Goal: Register for event/course

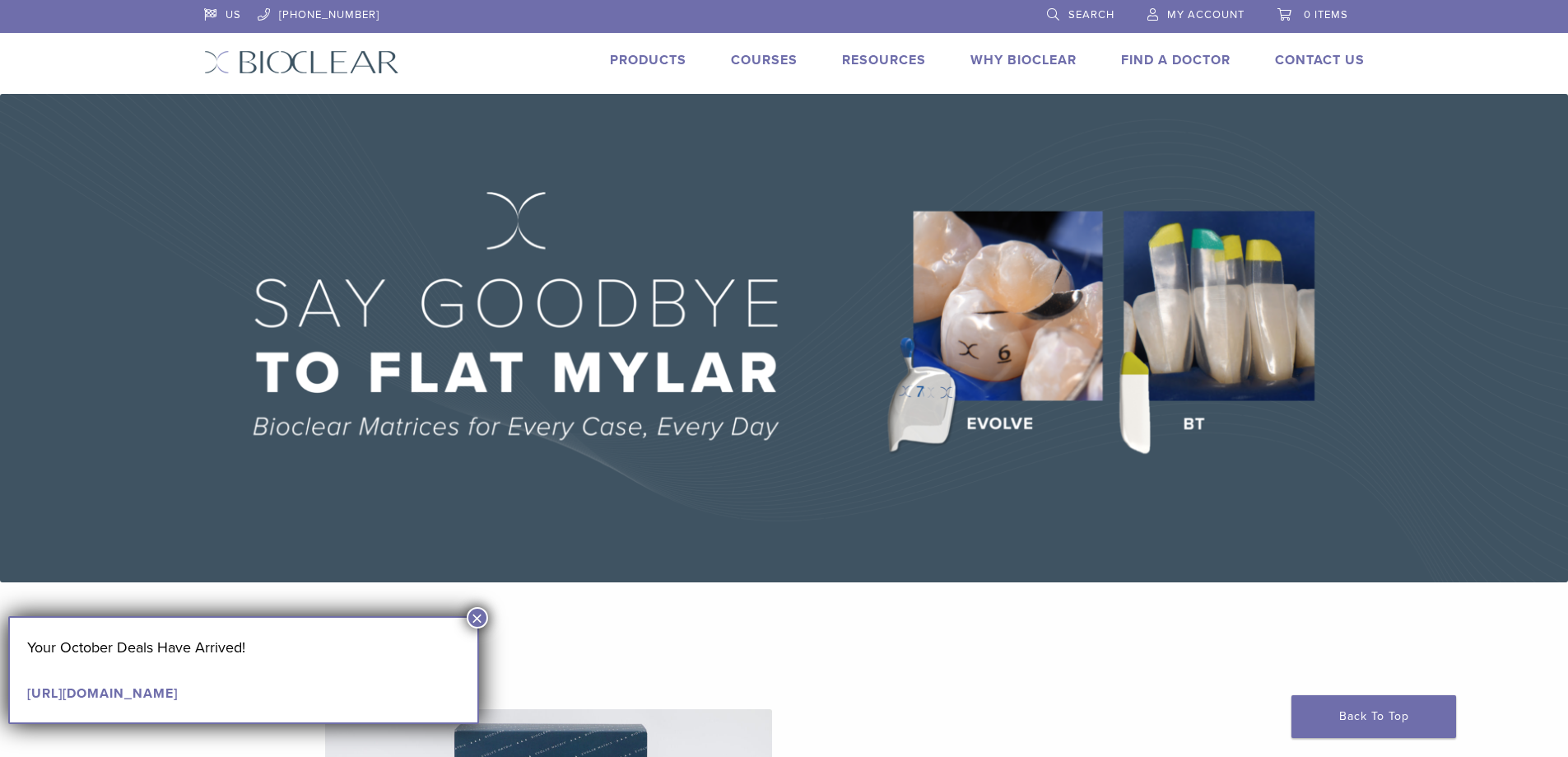
click at [482, 617] on button "×" at bounding box center [477, 617] width 21 height 21
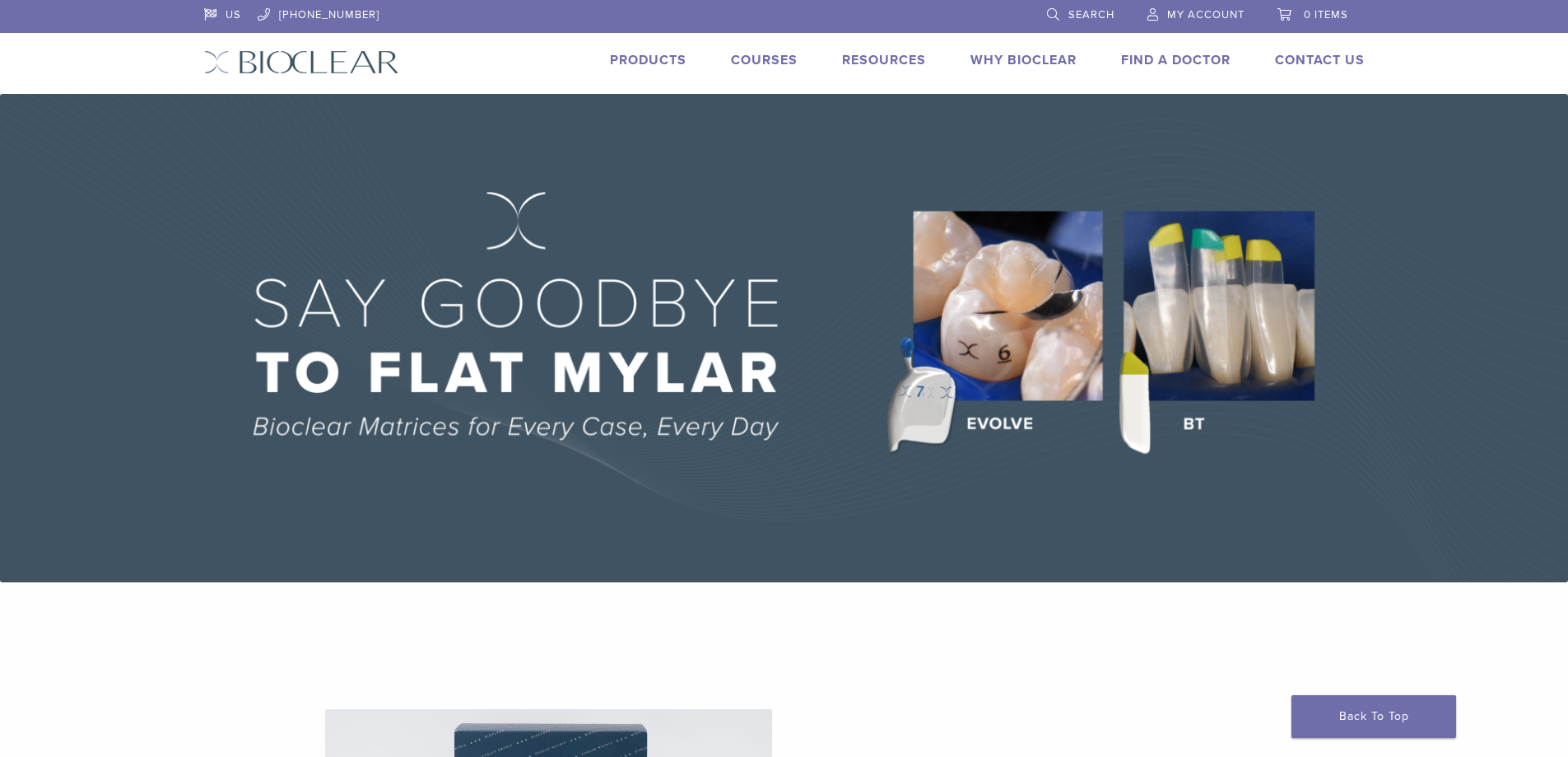
click at [742, 51] on li "Courses" at bounding box center [764, 60] width 67 height 20
click at [741, 67] on link "Courses" at bounding box center [764, 60] width 67 height 16
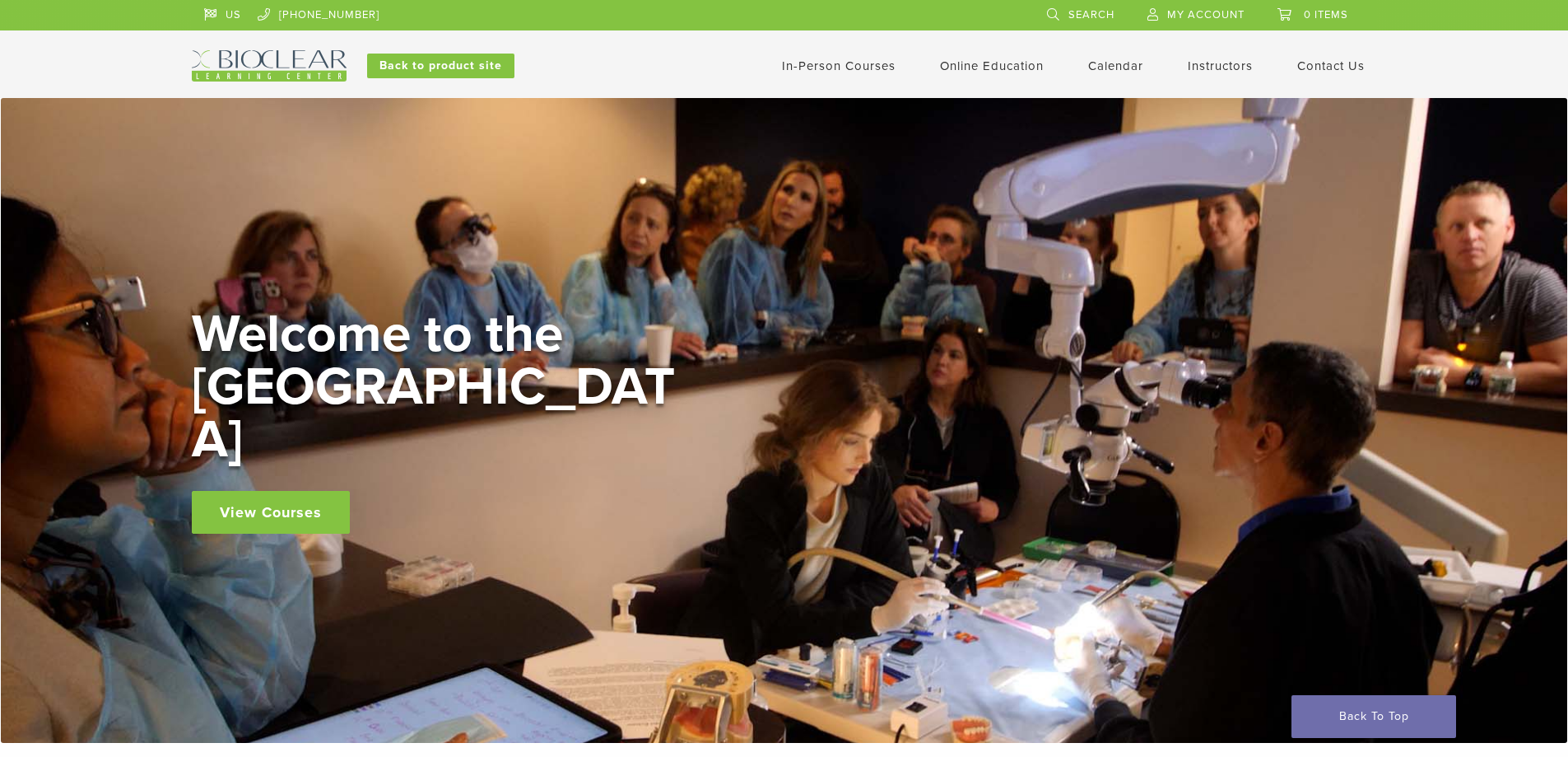
click at [839, 61] on link "In-Person Courses" at bounding box center [839, 66] width 113 height 15
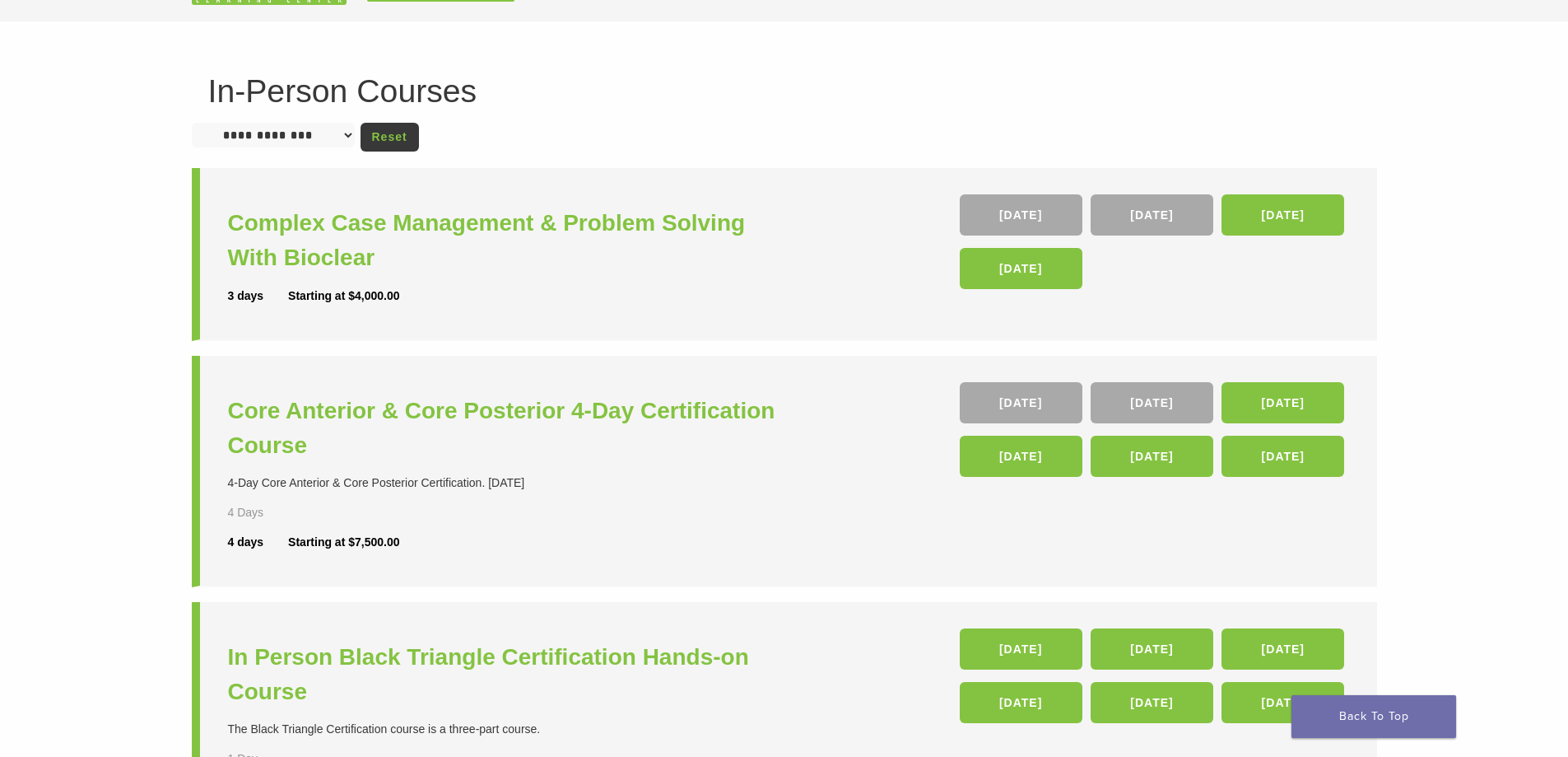
scroll to position [165, 0]
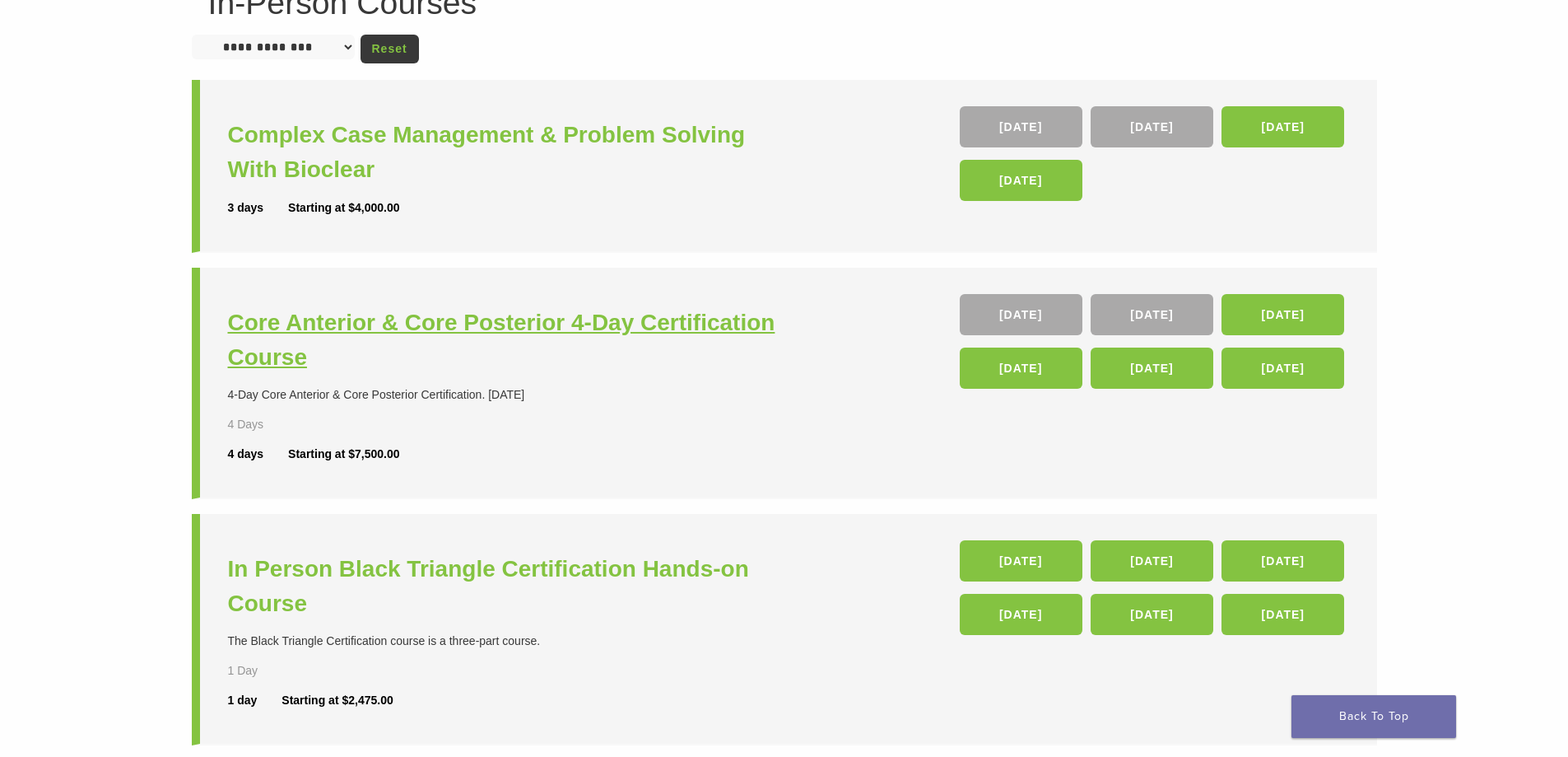
click at [558, 320] on h3 "Core Anterior & Core Posterior 4-Day Certification Course" at bounding box center [509, 340] width 561 height 69
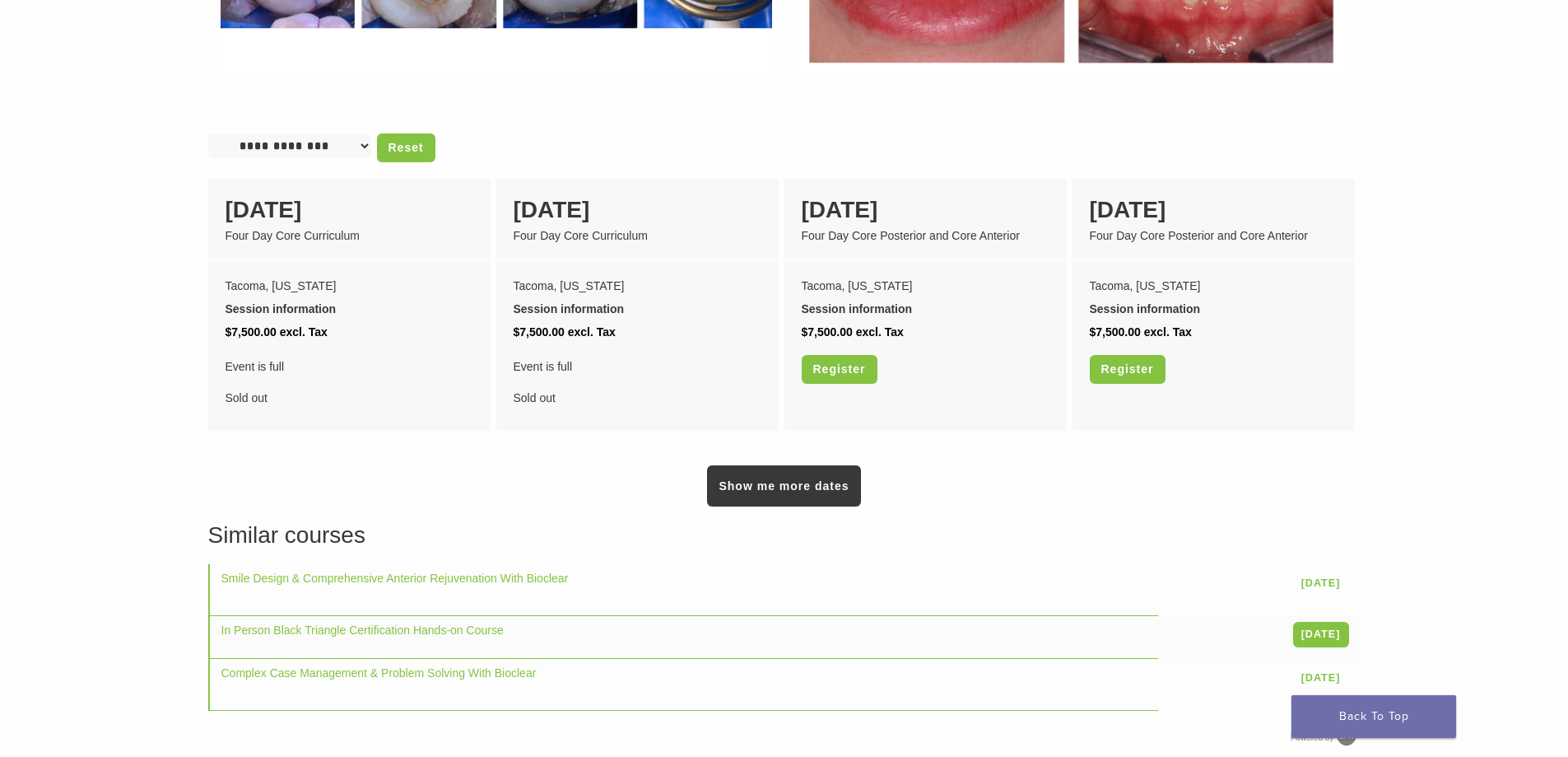
scroll to position [1317, 0]
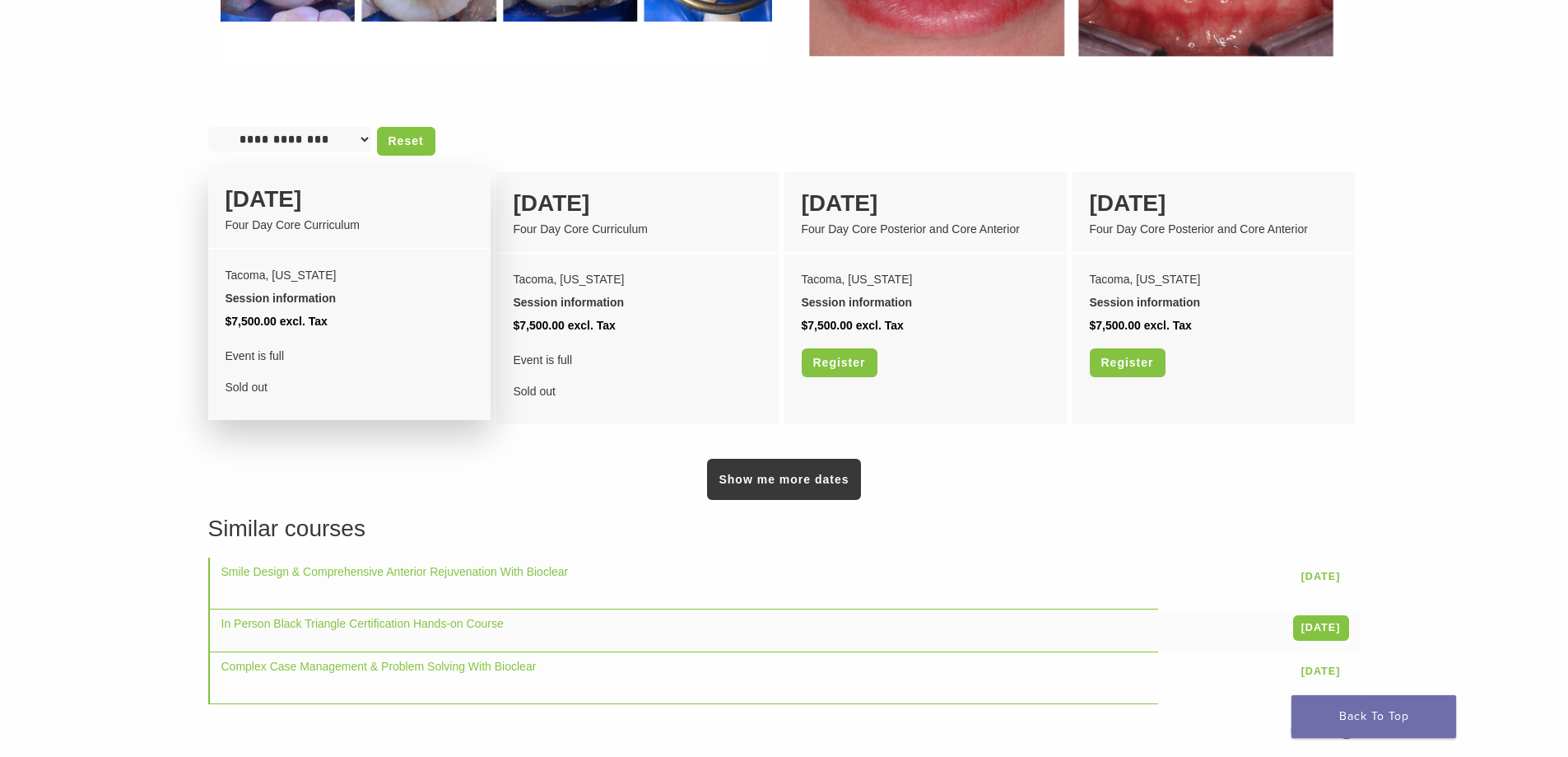
click at [298, 190] on div "08 October" at bounding box center [349, 199] width 248 height 35
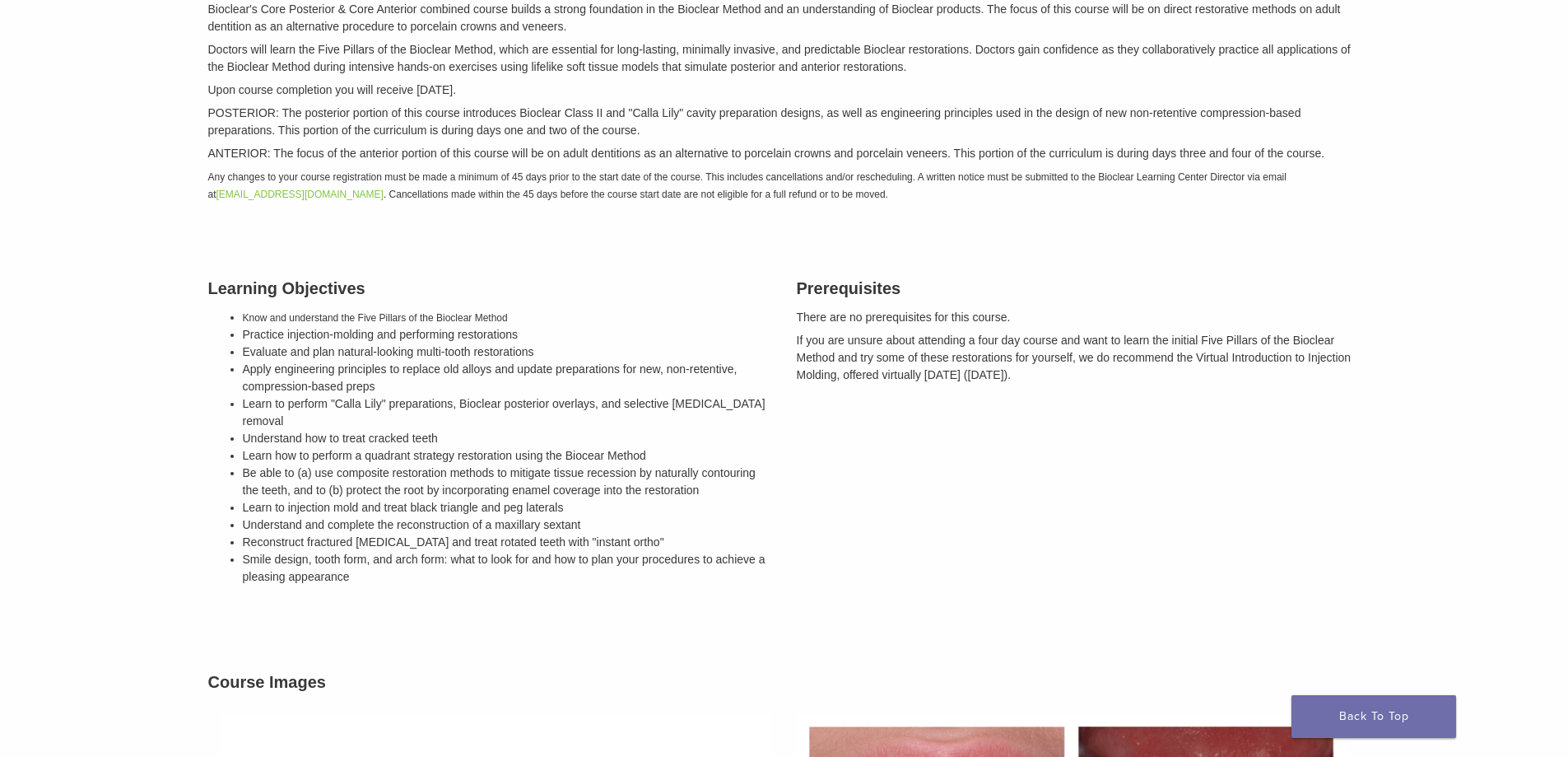
scroll to position [160, 0]
